Goal: Find specific page/section: Find specific page/section

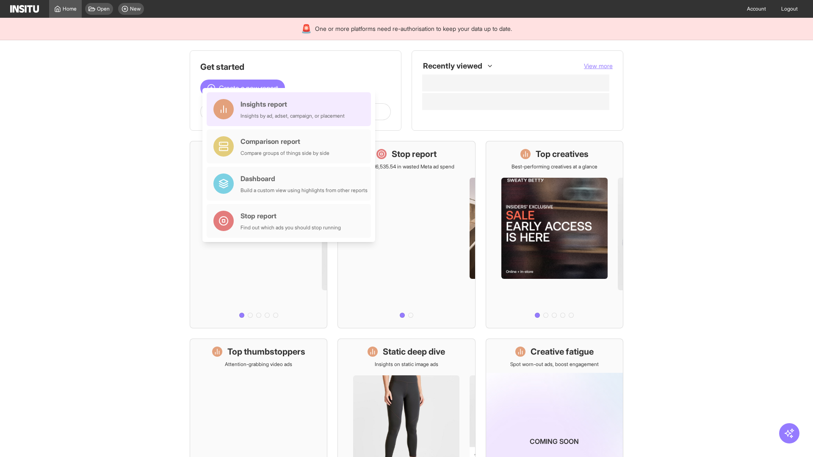
click at [291, 109] on div "Insights report Insights by ad, adset, campaign, or placement" at bounding box center [293, 109] width 104 height 20
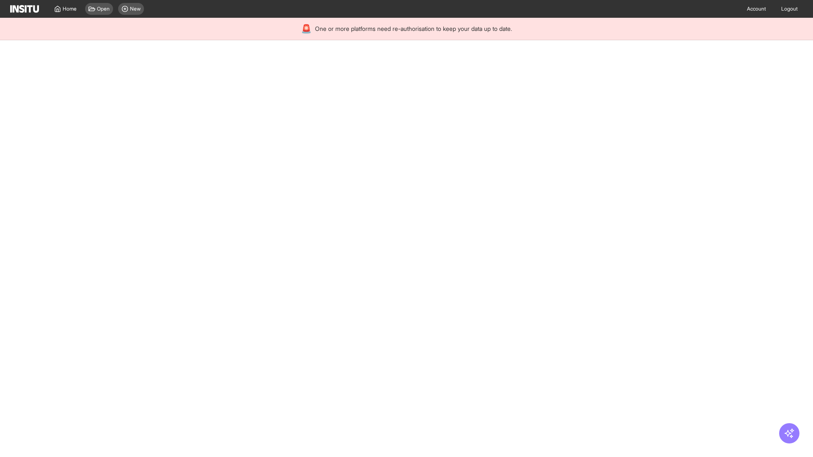
select select "**"
